Goal: Find specific page/section: Find specific page/section

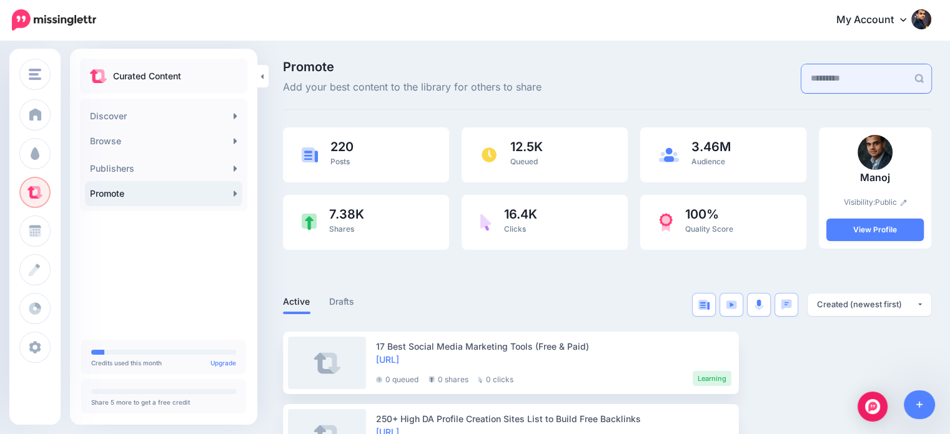
click at [820, 82] on input "text" at bounding box center [854, 78] width 106 height 29
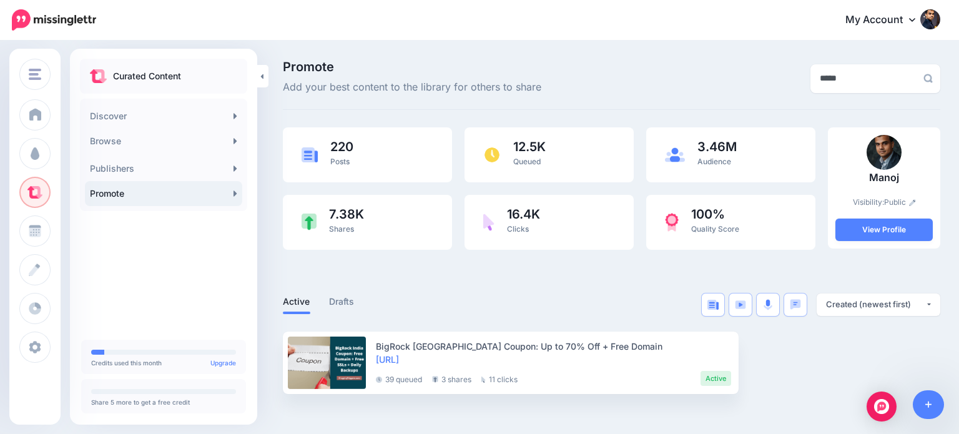
type input "*****"
click at [137, 184] on link "Promote" at bounding box center [163, 193] width 157 height 25
